Goal: Task Accomplishment & Management: Use online tool/utility

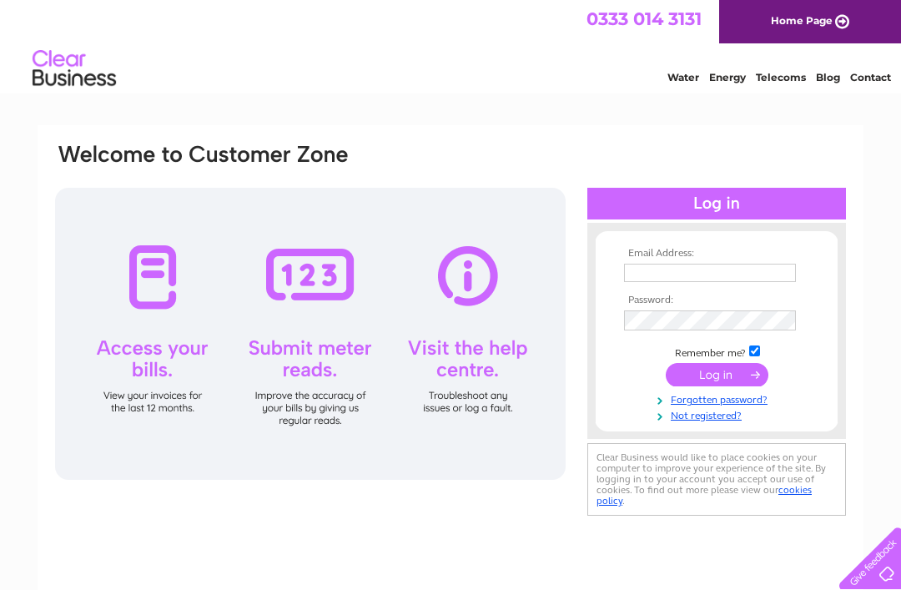
click at [656, 273] on input "text" at bounding box center [710, 273] width 172 height 18
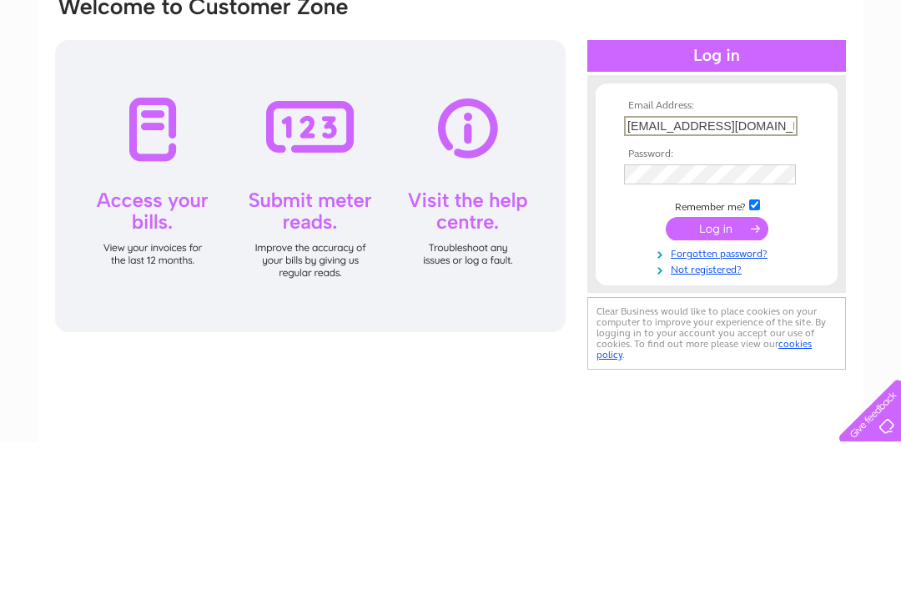
type input "[EMAIL_ADDRESS][DOMAIN_NAME]"
click at [724, 365] on input "submit" at bounding box center [717, 376] width 103 height 23
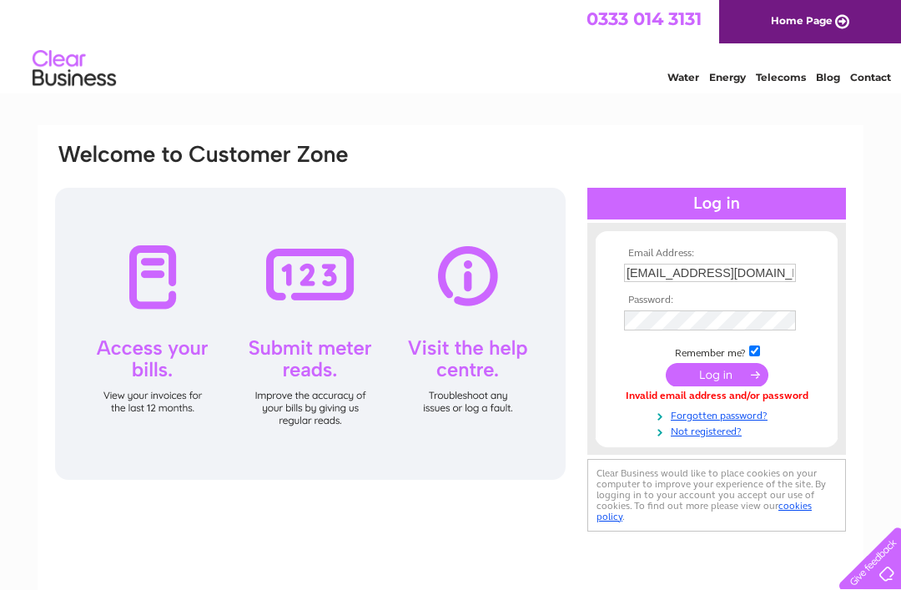
click at [721, 409] on link "Forgotten password?" at bounding box center [718, 414] width 189 height 16
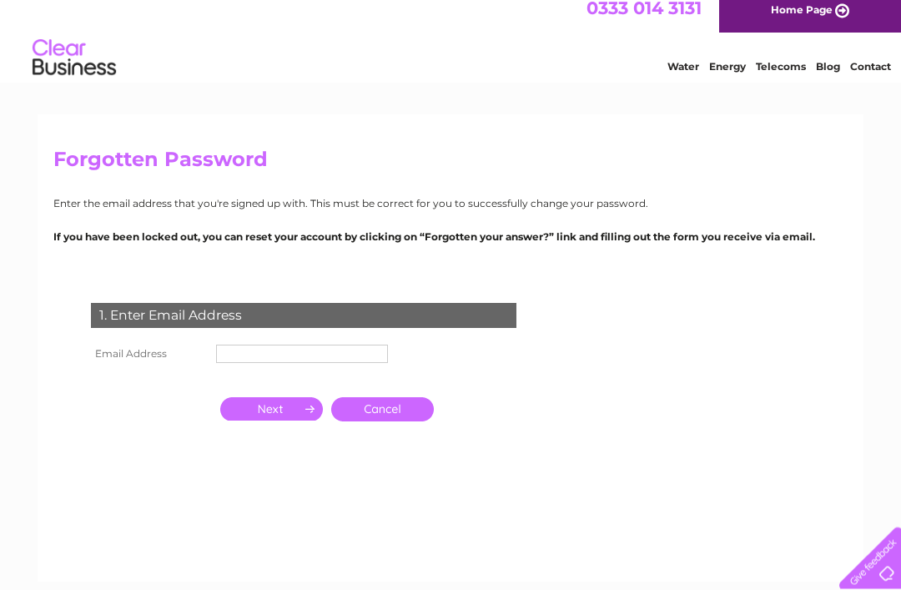
scroll to position [11, 0]
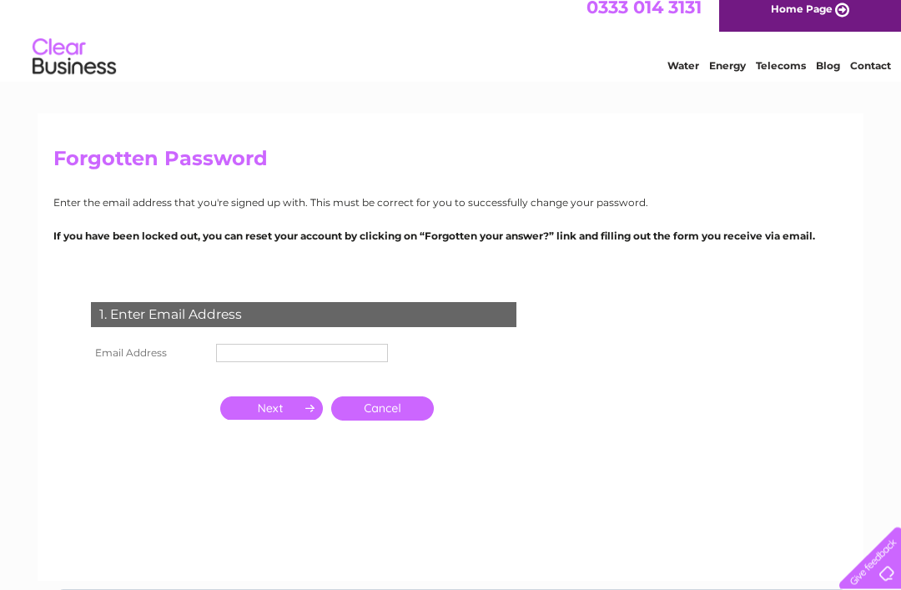
click at [261, 353] on input "text" at bounding box center [302, 354] width 172 height 18
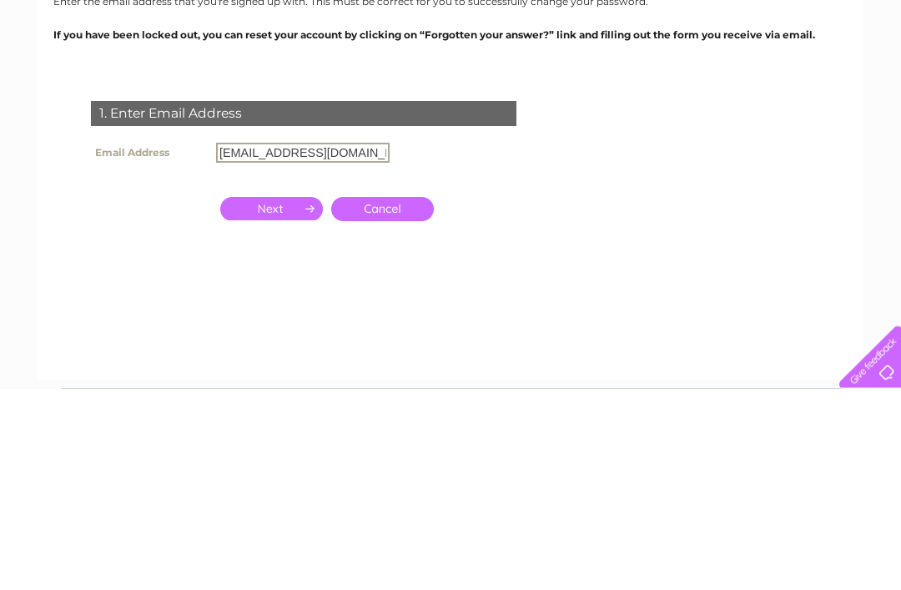
type input "[EMAIL_ADDRESS][DOMAIN_NAME]"
click at [403, 399] on link "Cancel" at bounding box center [382, 411] width 103 height 24
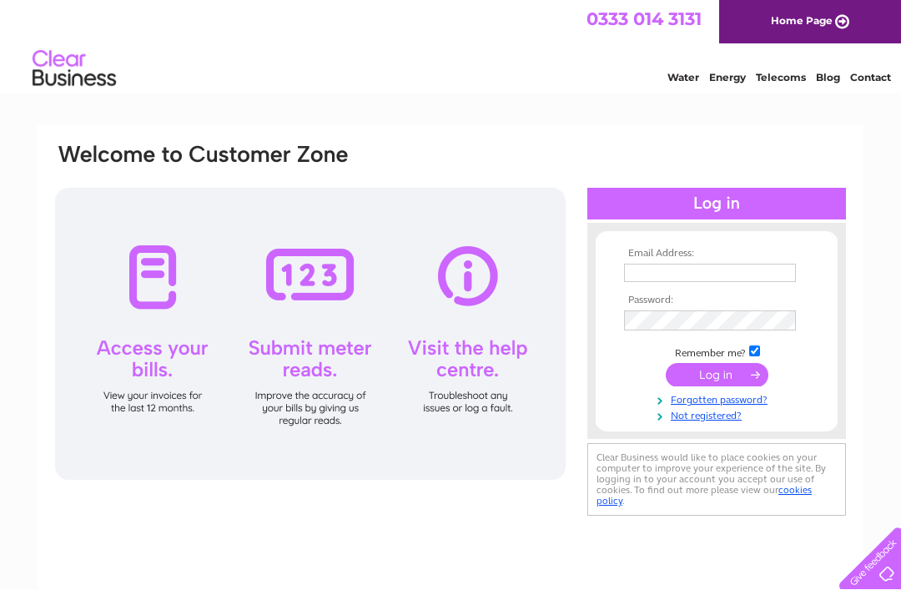
click at [732, 398] on link "Forgotten password?" at bounding box center [718, 398] width 189 height 16
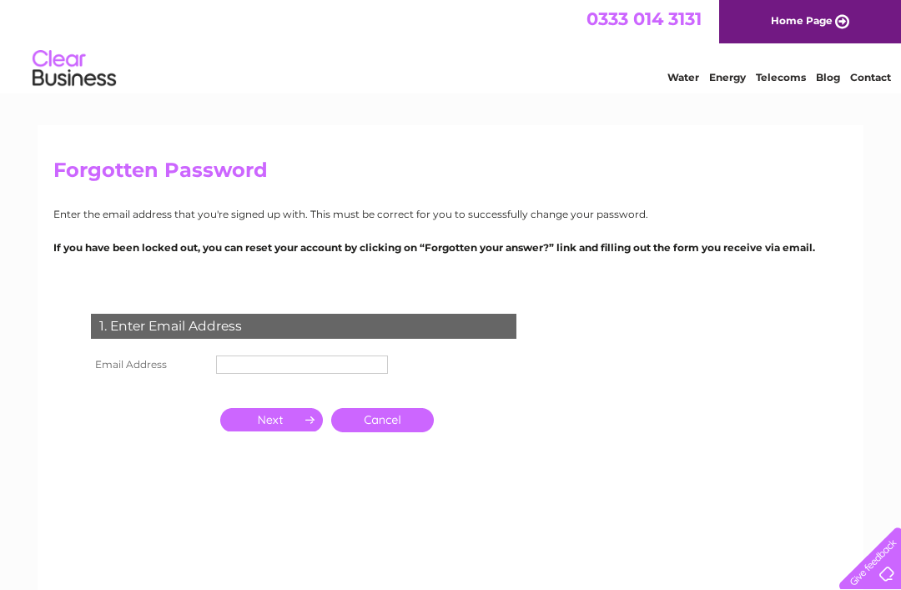
click at [268, 360] on input "text" at bounding box center [302, 364] width 172 height 18
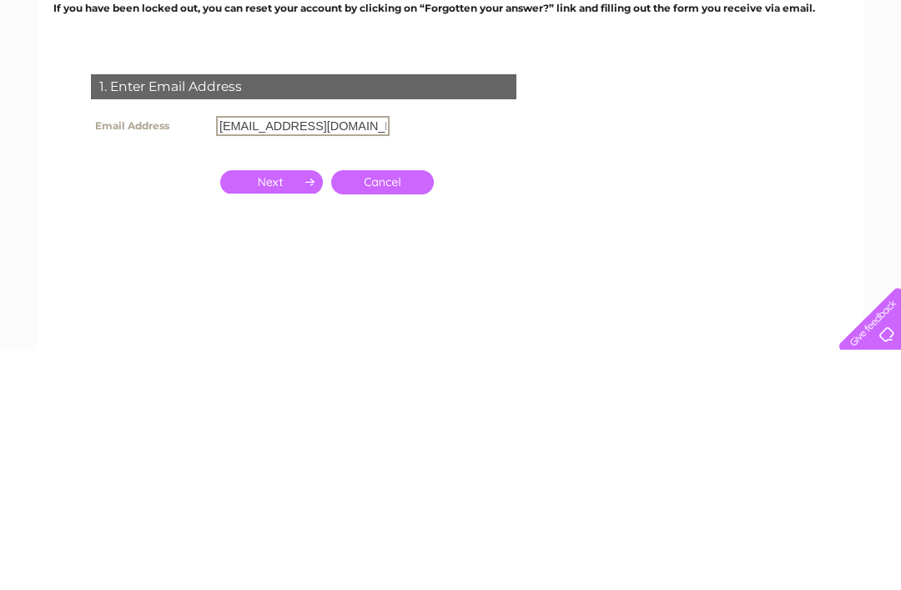
type input "pjautosbyfleet@btinternet.com"
click at [284, 410] on input "button" at bounding box center [271, 421] width 103 height 23
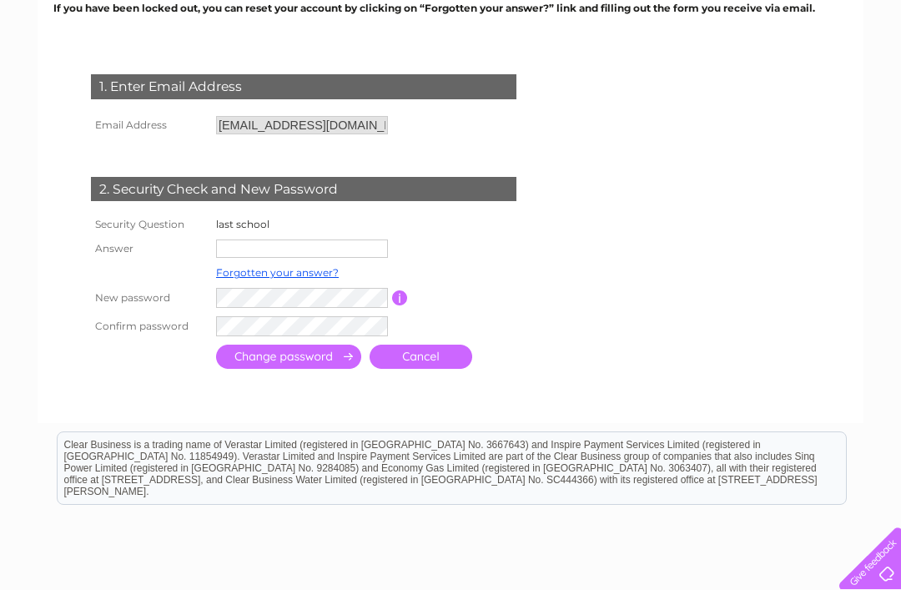
click at [278, 249] on input "text" at bounding box center [302, 248] width 172 height 18
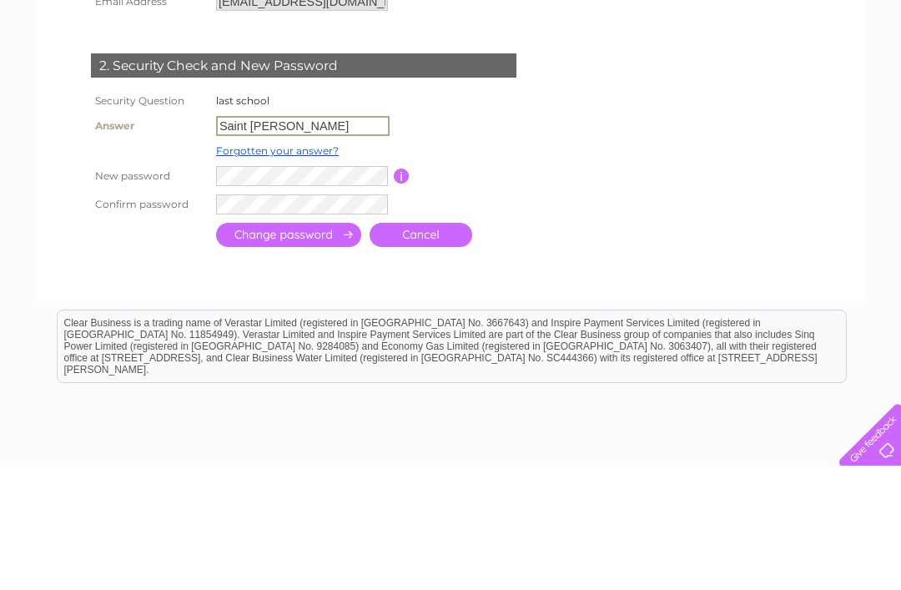
type input "Saint james"
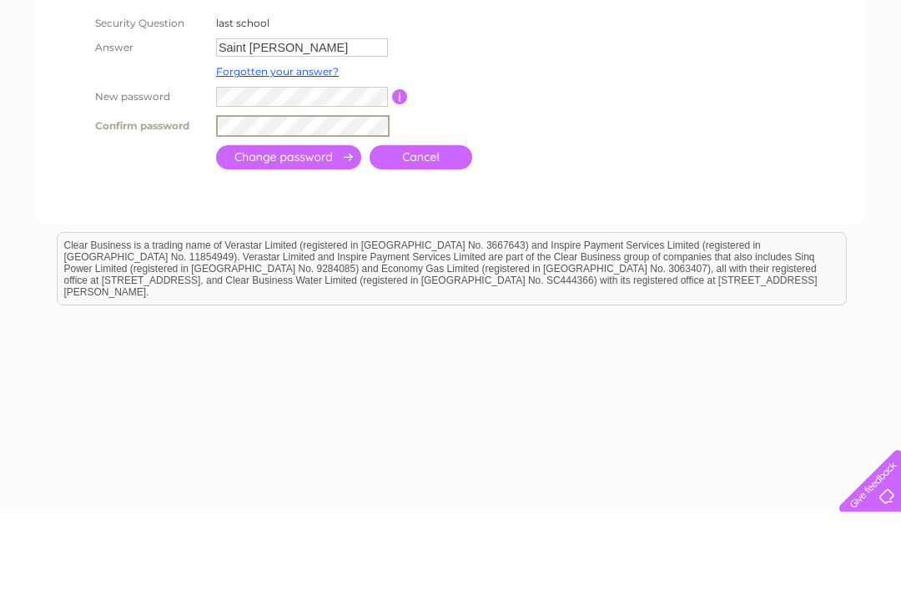
click at [314, 223] on input "submit" at bounding box center [288, 235] width 145 height 24
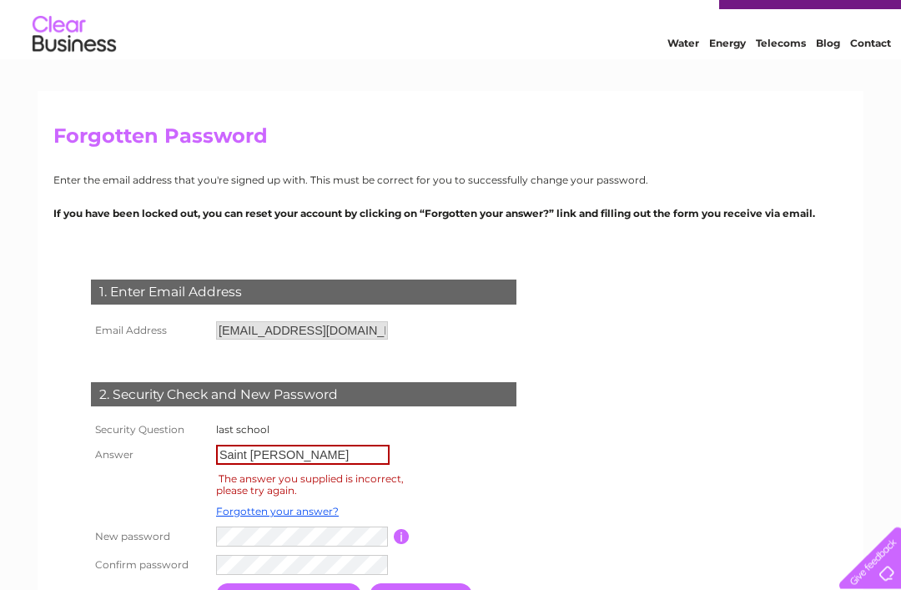
scroll to position [44, 0]
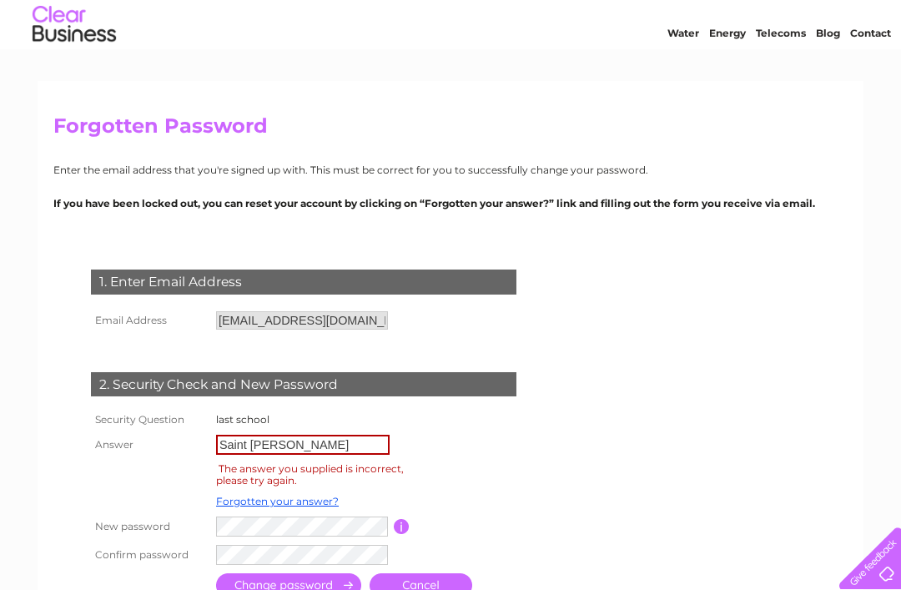
click at [244, 440] on input "Saint [PERSON_NAME]" at bounding box center [303, 445] width 174 height 20
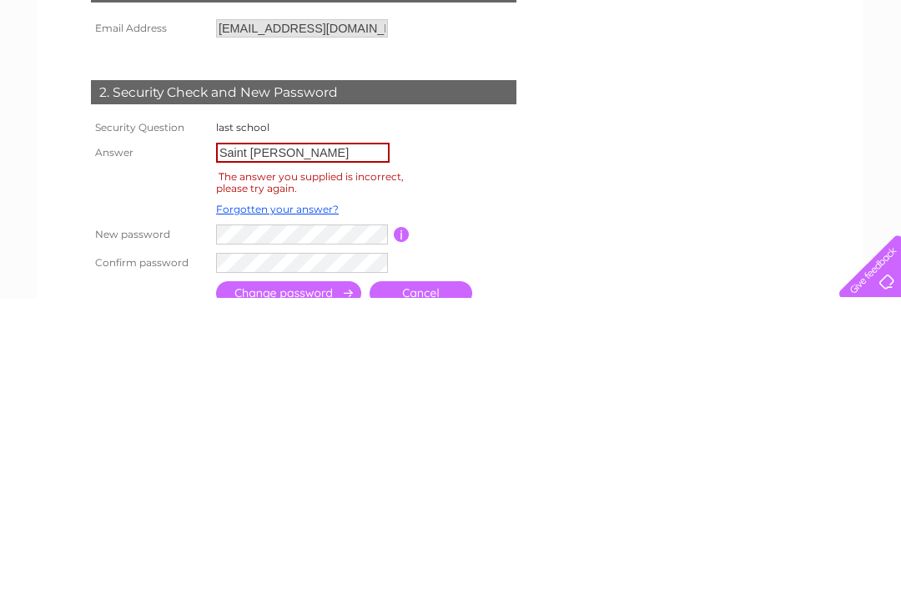
scroll to position [0, 0]
click at [315, 435] on input "St [PERSON_NAME]" at bounding box center [303, 445] width 174 height 20
type input "S"
type input "Heathside"
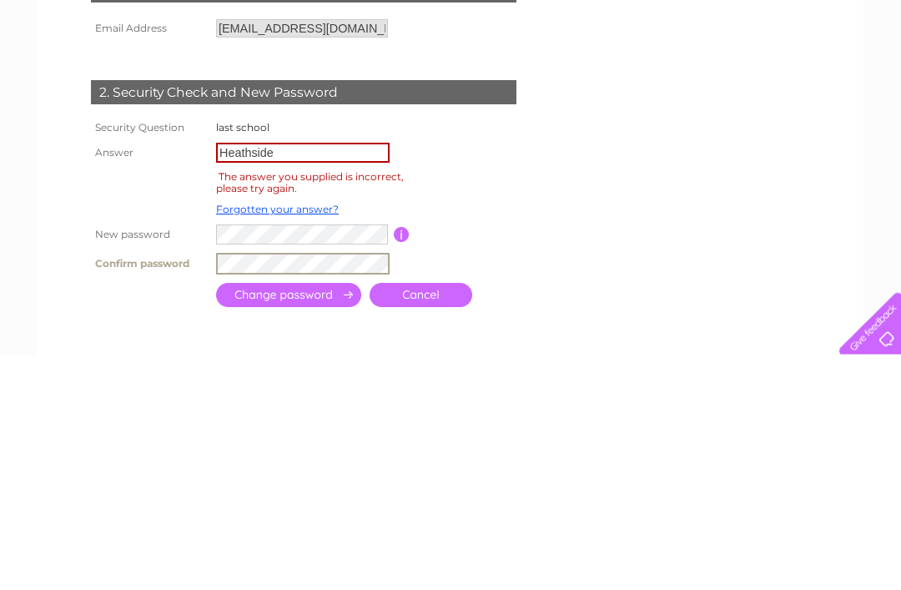
scroll to position [336, 0]
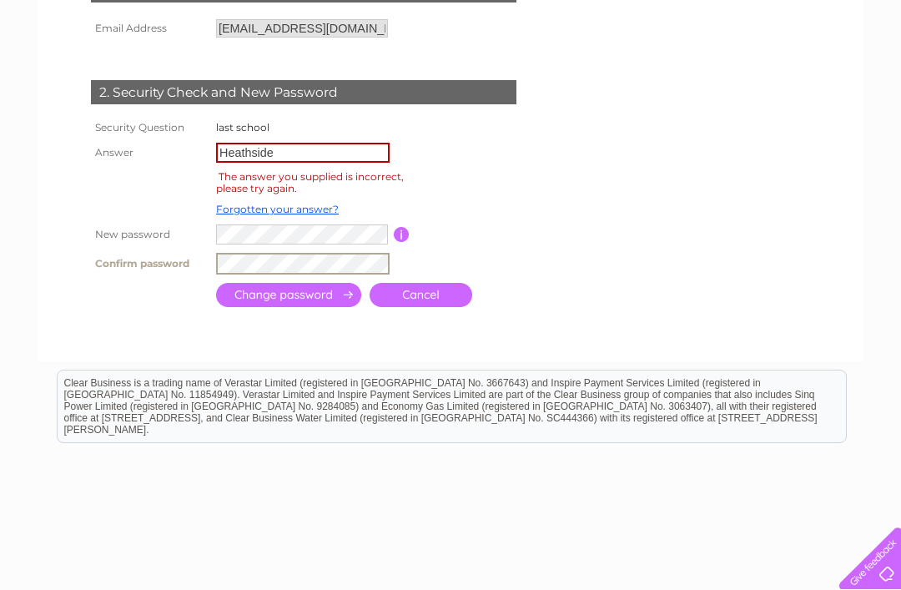
click at [371, 467] on html "Clear Business is a trading name of Verastar Limited (registered in [GEOGRAPHIC…" at bounding box center [450, 413] width 901 height 107
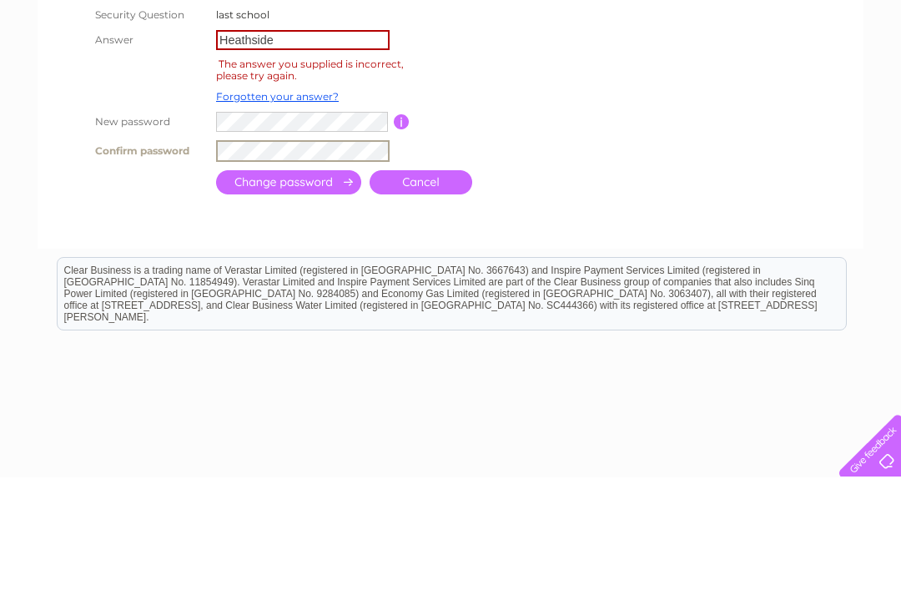
click at [308, 283] on input "submit" at bounding box center [288, 295] width 145 height 24
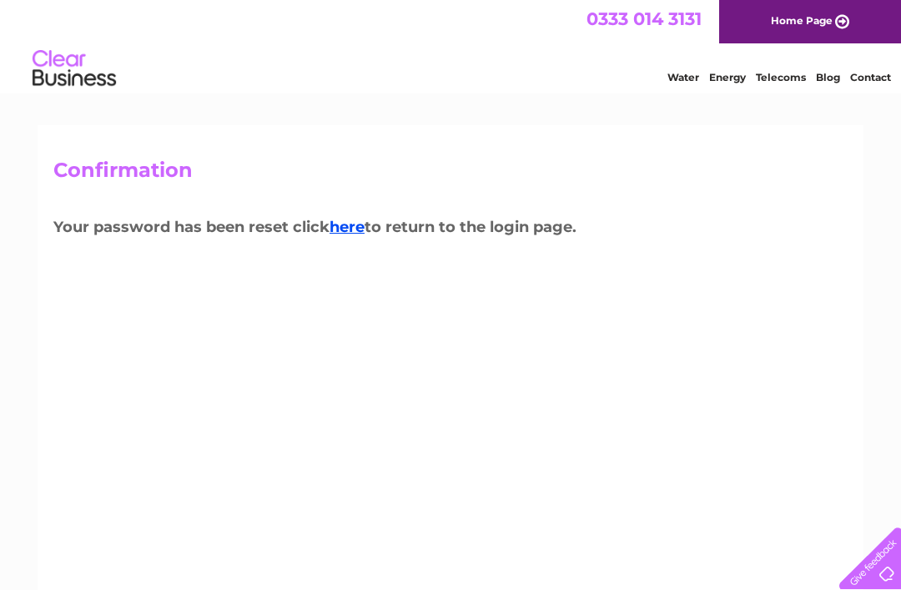
click at [724, 281] on div "Confirmation Your password has been reset click here to return to the login pag…" at bounding box center [451, 358] width 826 height 467
click at [360, 231] on link "here" at bounding box center [347, 227] width 35 height 18
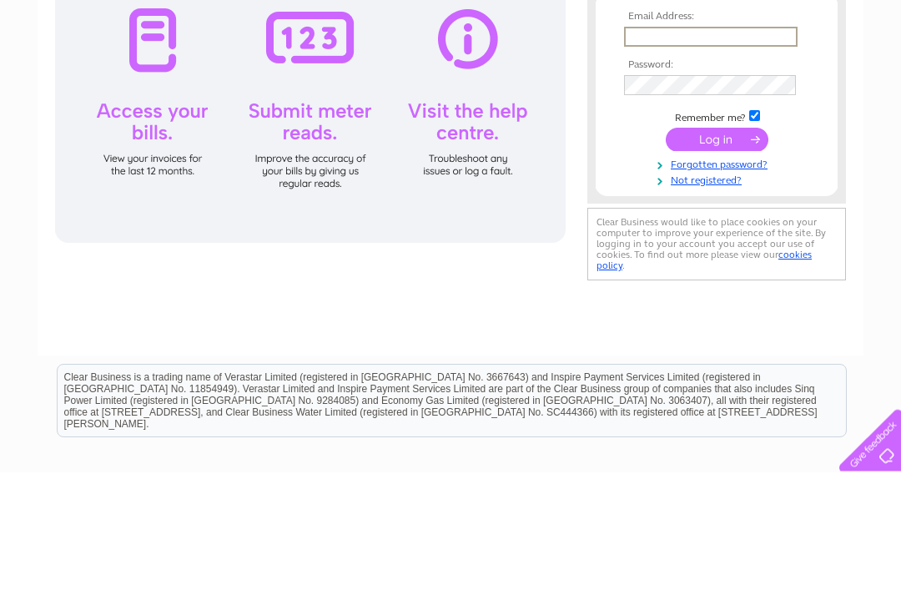
type input "[EMAIL_ADDRESS][DOMAIN_NAME]"
click at [717, 259] on input "submit" at bounding box center [717, 257] width 103 height 23
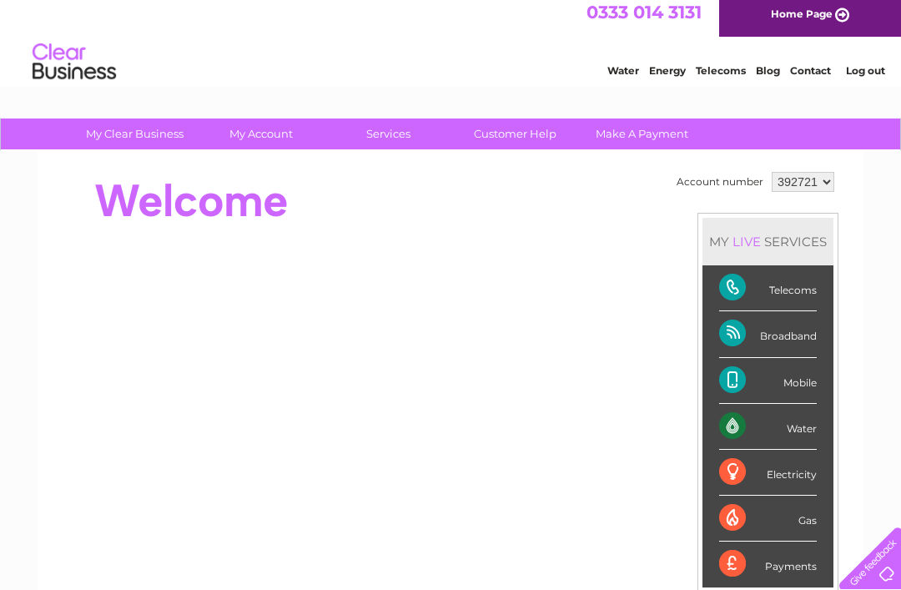
scroll to position [13, 0]
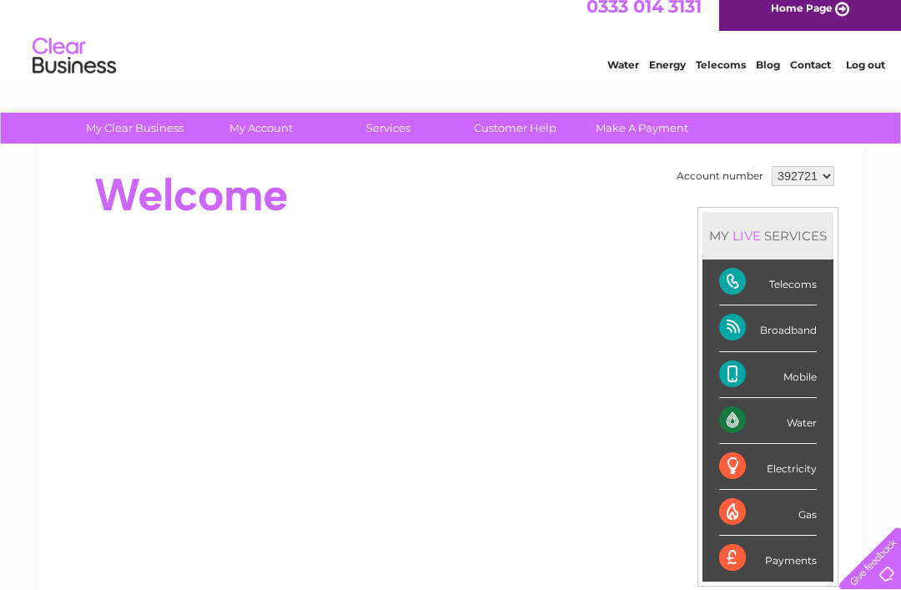
click at [791, 465] on div "Electricity" at bounding box center [768, 467] width 98 height 46
click at [793, 463] on div "Electricity" at bounding box center [768, 467] width 98 height 46
click at [740, 455] on div "Electricity" at bounding box center [768, 467] width 98 height 46
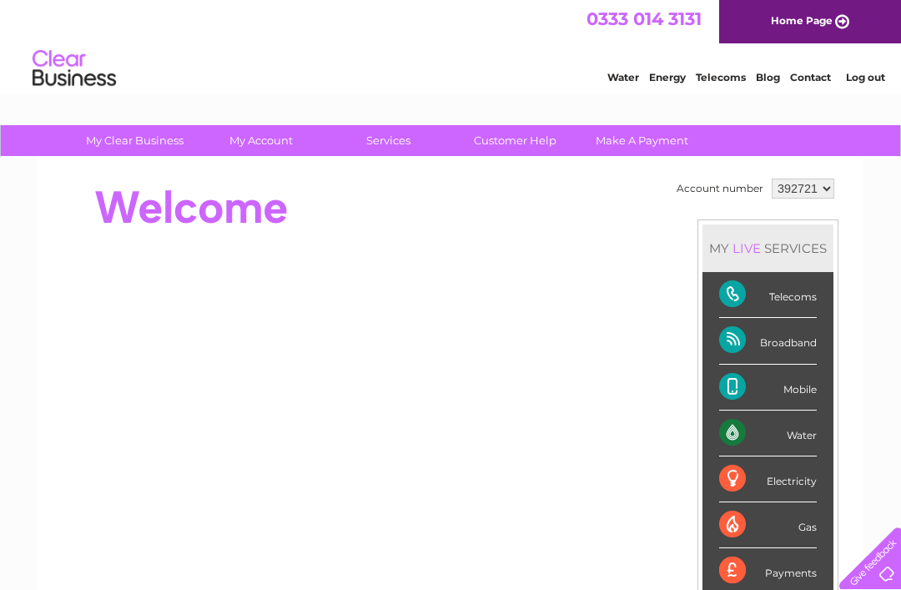
scroll to position [10, 0]
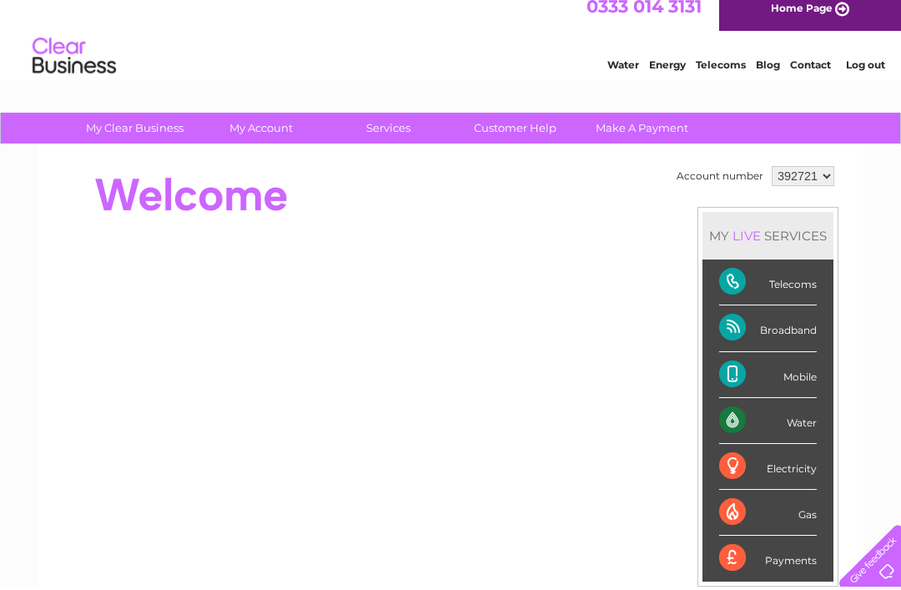
click at [753, 458] on div "Electricity" at bounding box center [768, 469] width 98 height 46
click at [807, 475] on div "Electricity" at bounding box center [768, 469] width 98 height 46
click at [816, 457] on div "Electricity" at bounding box center [768, 469] width 98 height 46
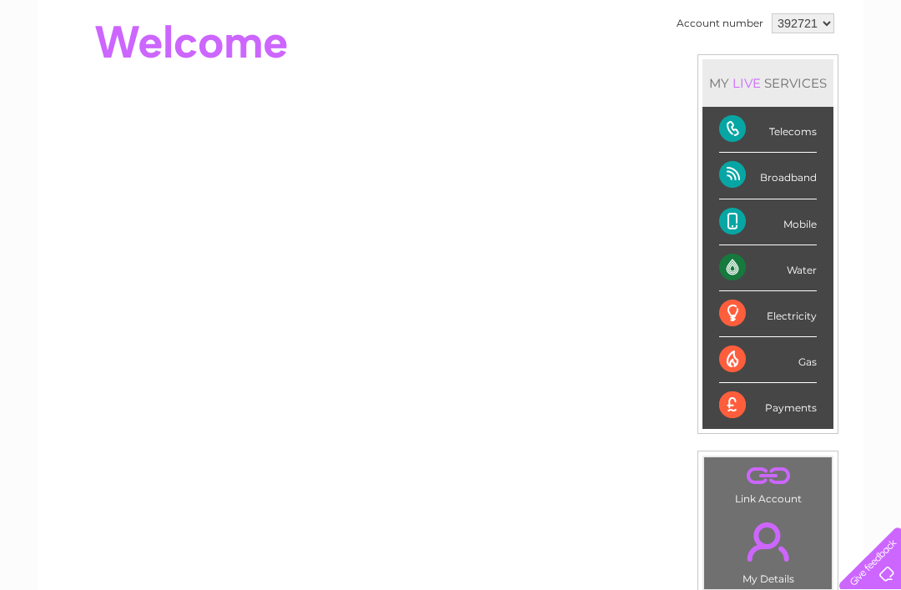
scroll to position [164, 0]
click at [793, 312] on div "Electricity" at bounding box center [768, 315] width 98 height 46
click at [807, 305] on div "Electricity" at bounding box center [768, 315] width 98 height 46
click at [781, 300] on div "Electricity" at bounding box center [768, 315] width 98 height 46
click at [739, 311] on div "Electricity" at bounding box center [768, 315] width 98 height 46
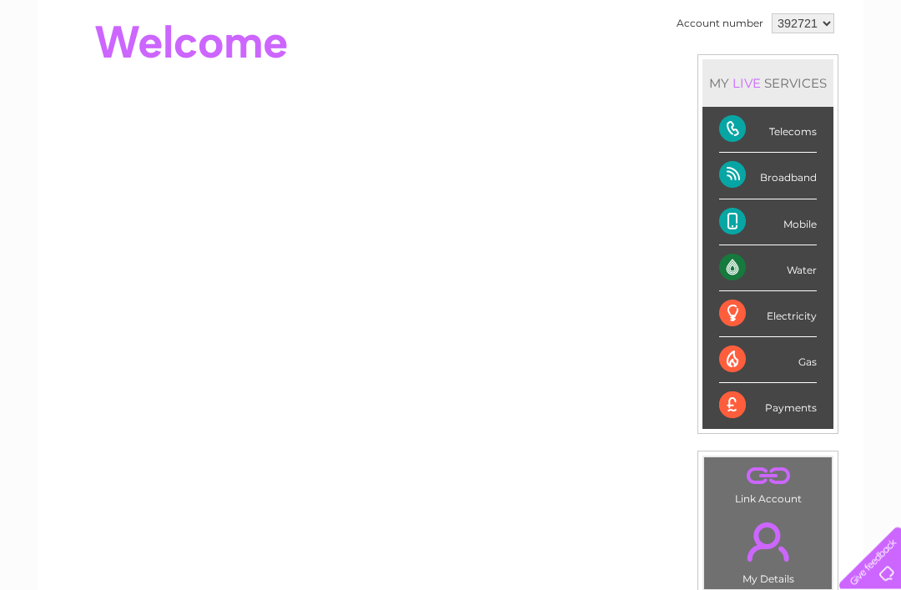
click at [742, 314] on div "Electricity" at bounding box center [768, 315] width 98 height 46
click at [798, 309] on div "Electricity" at bounding box center [768, 315] width 98 height 46
click at [812, 318] on div "Electricity" at bounding box center [768, 315] width 98 height 46
click at [832, 309] on li "Electricity" at bounding box center [767, 315] width 131 height 46
click at [833, 314] on li "Electricity" at bounding box center [767, 315] width 131 height 46
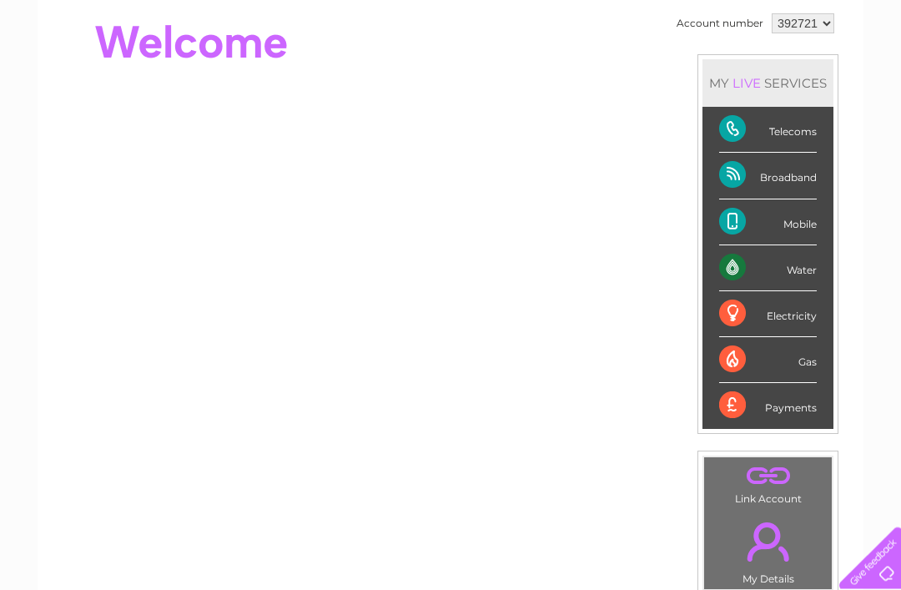
click at [833, 314] on li "Electricity" at bounding box center [767, 315] width 131 height 46
click at [767, 320] on div "Electricity" at bounding box center [768, 315] width 98 height 46
click at [780, 315] on div "Electricity" at bounding box center [768, 315] width 98 height 46
click at [790, 307] on div "Electricity" at bounding box center [768, 315] width 98 height 46
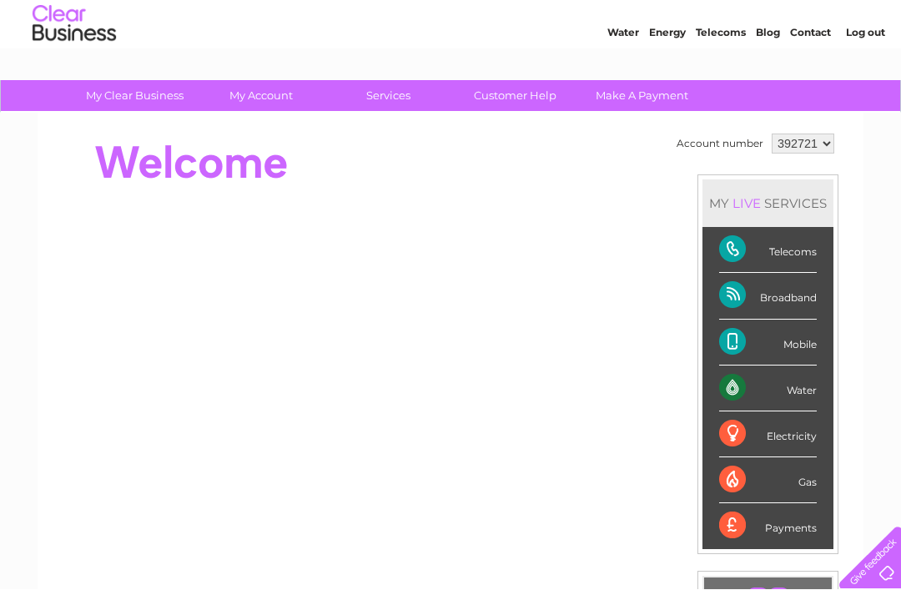
scroll to position [0, 0]
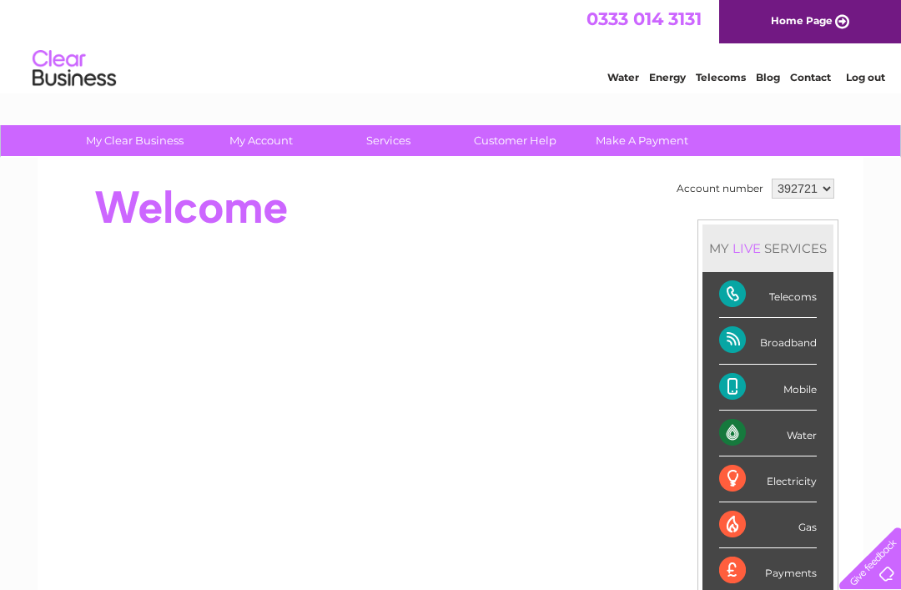
click at [812, 21] on link "Home Page" at bounding box center [810, 21] width 182 height 43
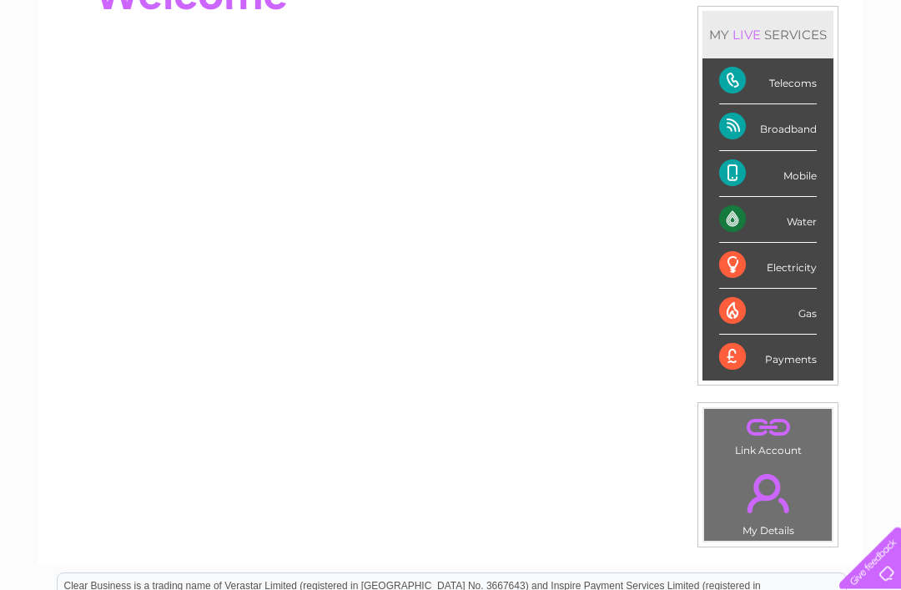
scroll to position [186, 0]
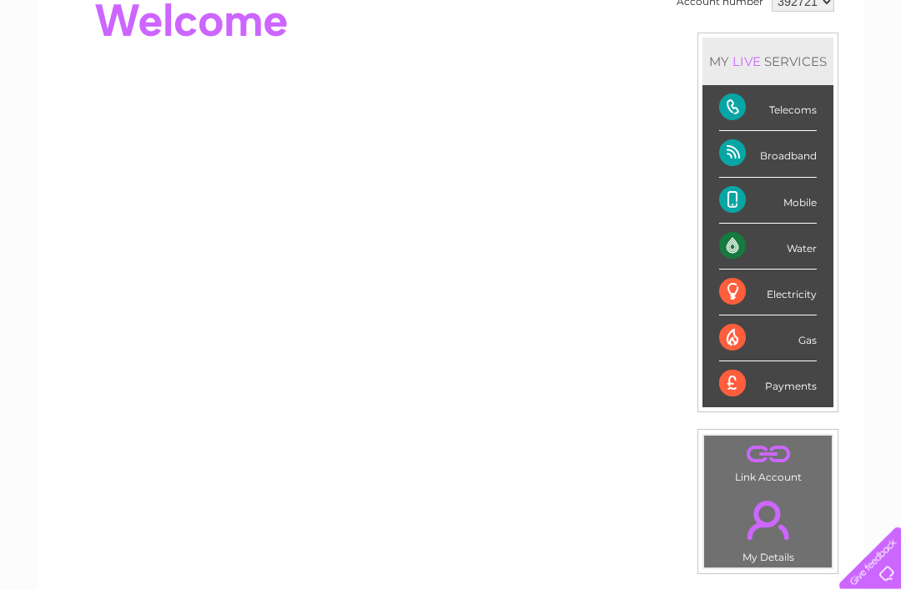
click at [808, 297] on div "Electricity" at bounding box center [768, 293] width 98 height 46
click at [801, 286] on div "Electricity" at bounding box center [768, 293] width 98 height 46
click at [783, 288] on div "Electricity" at bounding box center [768, 293] width 98 height 46
click at [742, 291] on div "Electricity" at bounding box center [768, 293] width 98 height 46
click at [732, 294] on div "Electricity" at bounding box center [768, 293] width 98 height 46
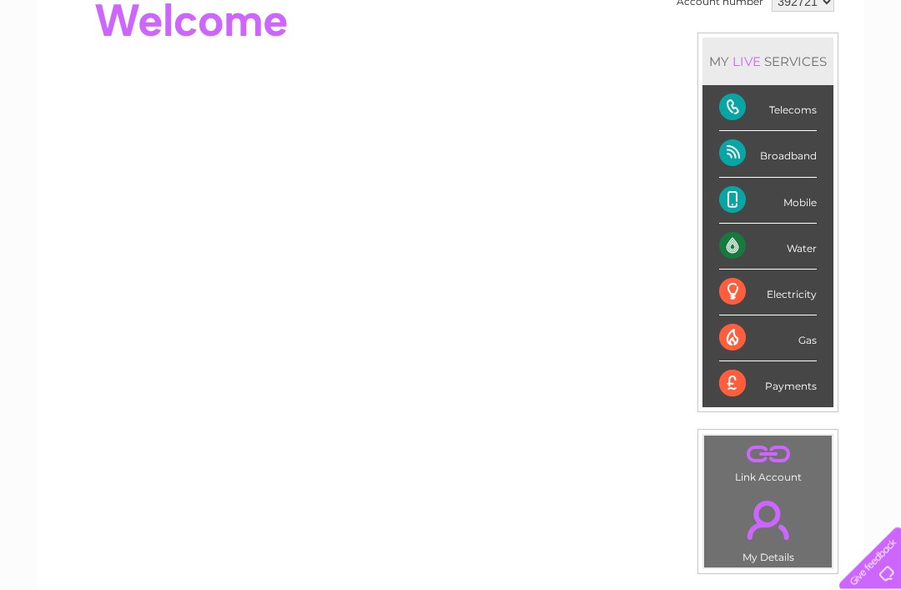
click at [734, 303] on div "Electricity" at bounding box center [768, 293] width 98 height 46
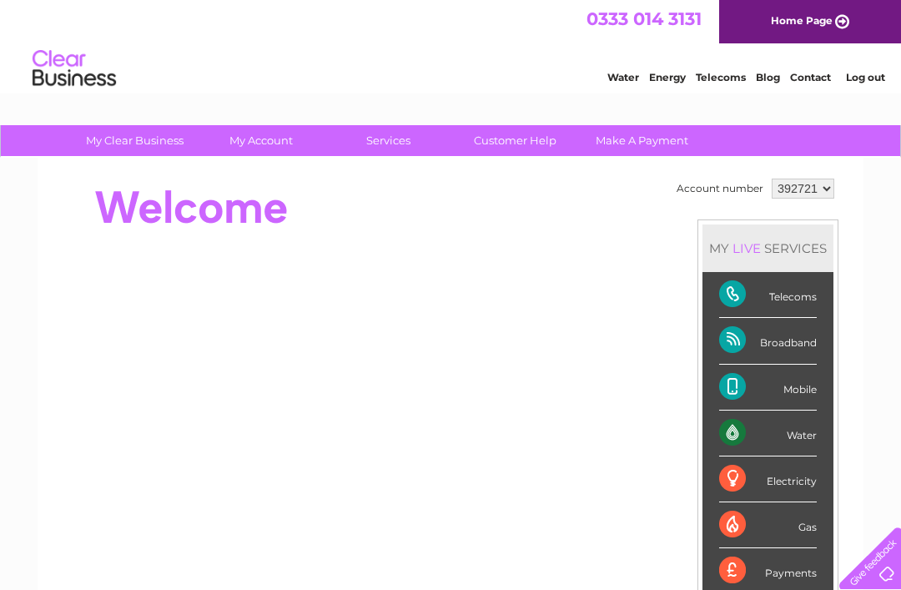
click at [509, 142] on link "Customer Help" at bounding box center [515, 140] width 138 height 31
click at [798, 300] on div "Telecoms" at bounding box center [768, 295] width 98 height 46
click at [776, 299] on div "Telecoms" at bounding box center [768, 295] width 98 height 46
click at [745, 299] on div "Telecoms" at bounding box center [768, 295] width 98 height 46
click at [749, 350] on div "Broadband" at bounding box center [768, 341] width 98 height 46
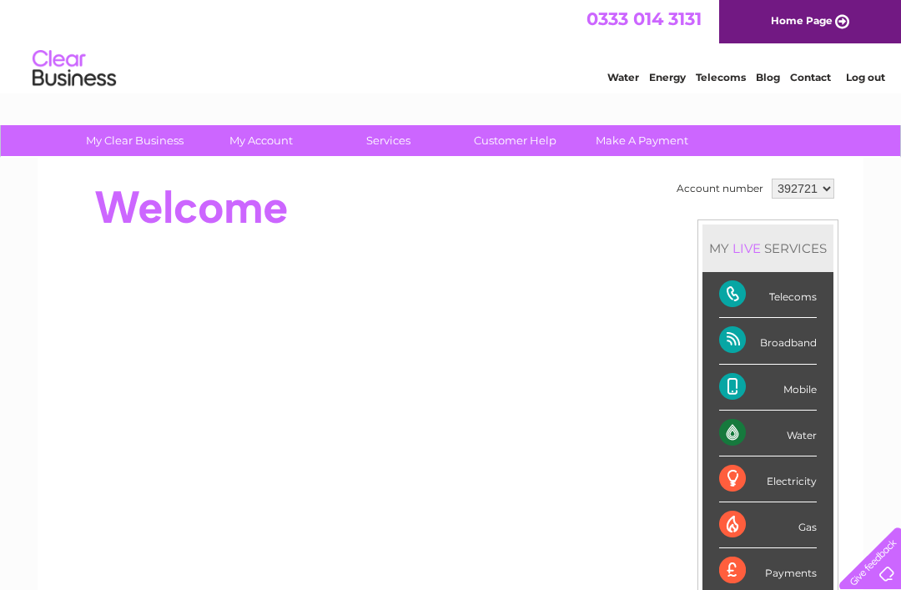
click at [750, 282] on div "Telecoms" at bounding box center [768, 295] width 98 height 46
click at [738, 294] on div "Telecoms" at bounding box center [768, 295] width 98 height 46
click at [729, 304] on div "Telecoms" at bounding box center [768, 295] width 98 height 46
click at [672, 81] on link "Energy" at bounding box center [667, 77] width 37 height 13
click at [740, 476] on div "Electricity" at bounding box center [768, 479] width 98 height 46
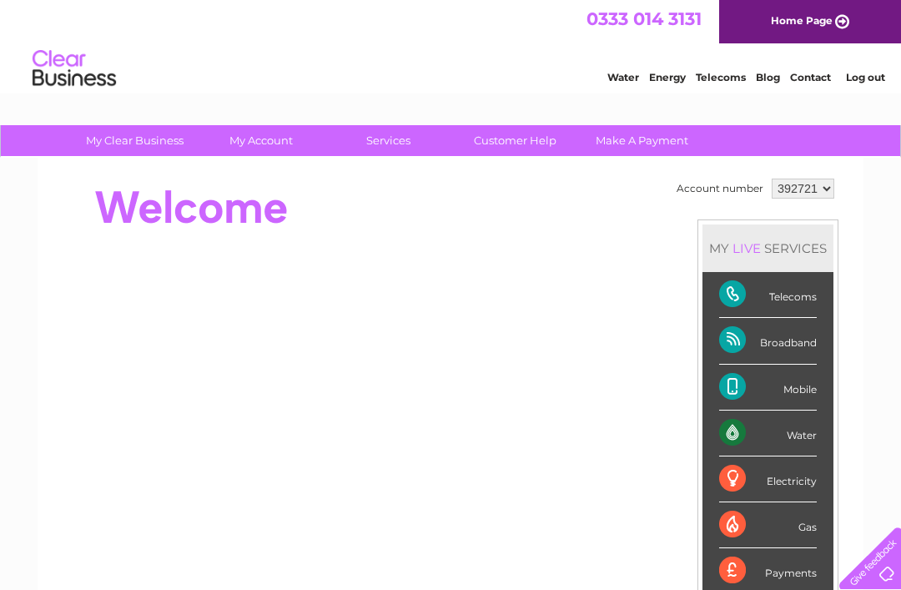
click at [781, 485] on div "Electricity" at bounding box center [768, 479] width 98 height 46
click at [794, 485] on div "Electricity" at bounding box center [768, 479] width 98 height 46
click at [803, 479] on div "Electricity" at bounding box center [768, 479] width 98 height 46
click at [804, 481] on div "Electricity" at bounding box center [768, 479] width 98 height 46
click at [808, 478] on div "Electricity" at bounding box center [768, 479] width 98 height 46
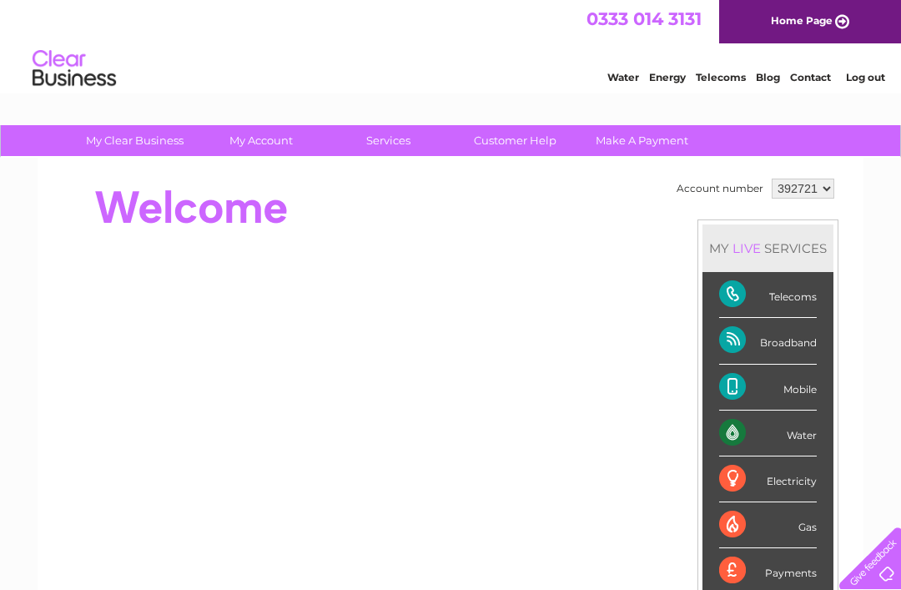
click at [807, 479] on div "Electricity" at bounding box center [768, 479] width 98 height 46
click at [816, 422] on div "Water" at bounding box center [768, 433] width 98 height 46
click at [813, 388] on div "Mobile" at bounding box center [768, 388] width 98 height 46
click at [796, 335] on div "Broadband" at bounding box center [768, 341] width 98 height 46
click at [804, 289] on div "Telecoms" at bounding box center [768, 295] width 98 height 46
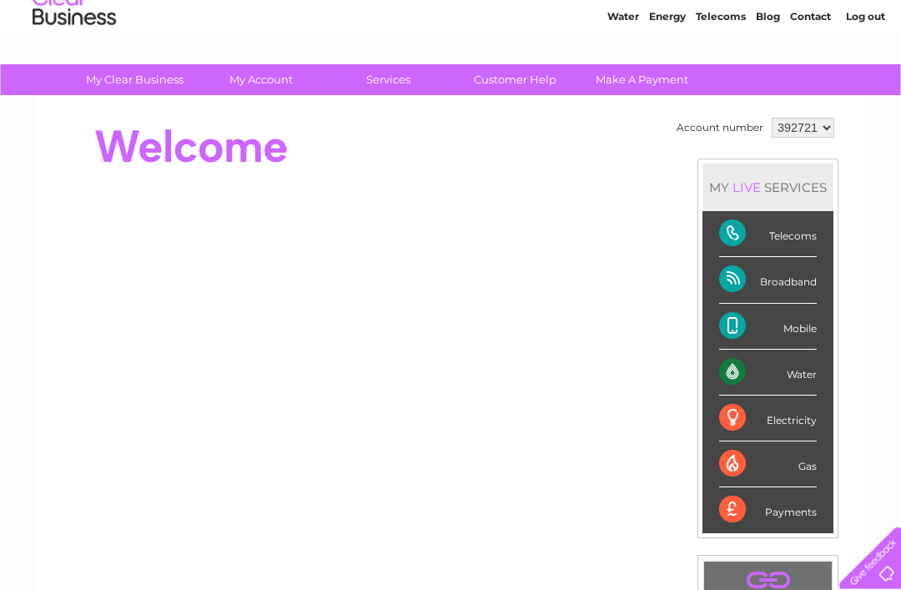
scroll to position [61, 0]
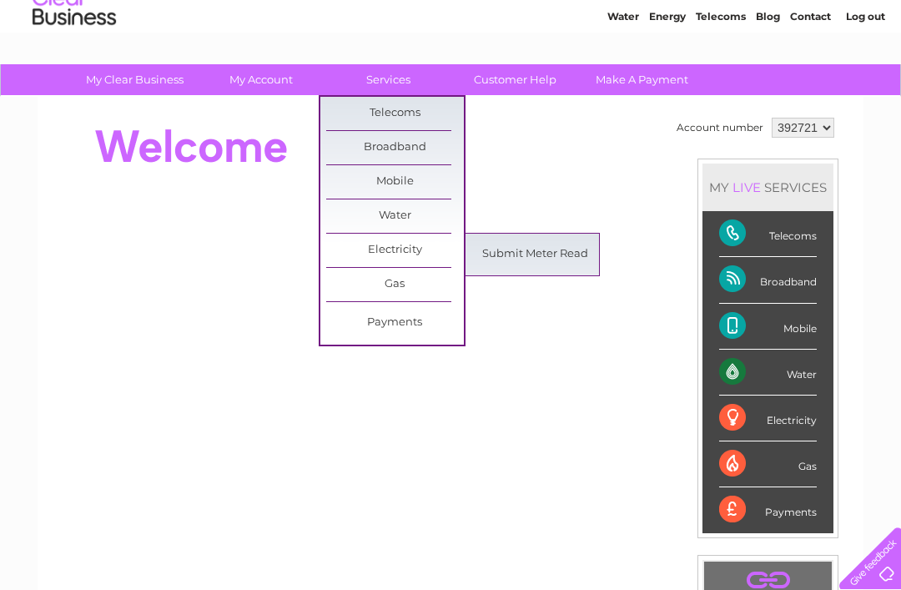
click at [580, 254] on link "Submit Meter Read" at bounding box center [535, 254] width 138 height 33
